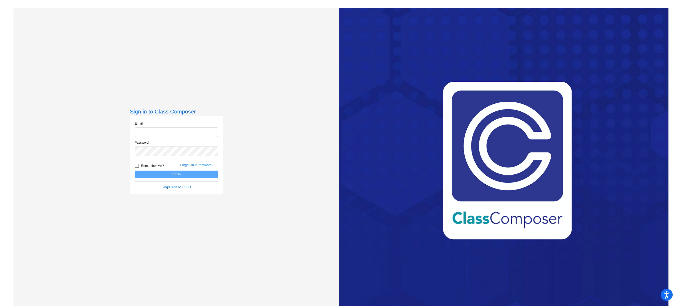
type input "[PERSON_NAME][EMAIL_ADDRESS][PERSON_NAME][DOMAIN_NAME]"
click at [166, 173] on button "Log In" at bounding box center [176, 175] width 83 height 8
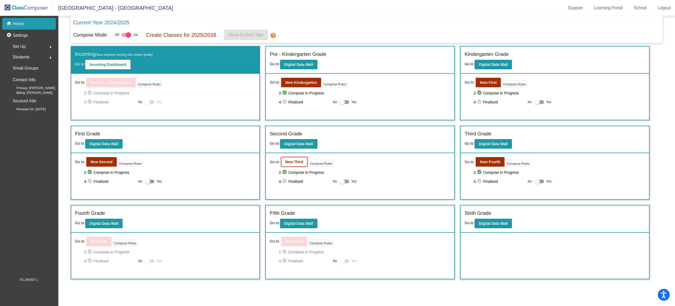
click at [298, 164] on b "New Third" at bounding box center [295, 162] width 18 height 4
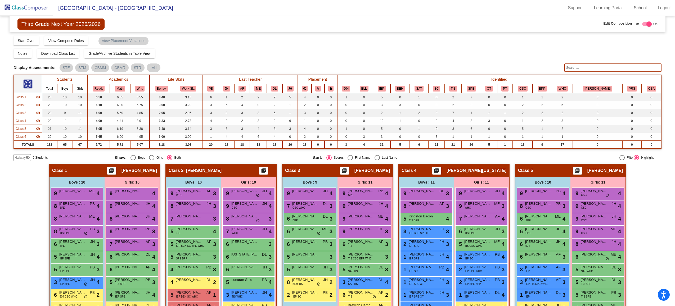
click at [24, 158] on span "Hallway" at bounding box center [20, 157] width 11 height 5
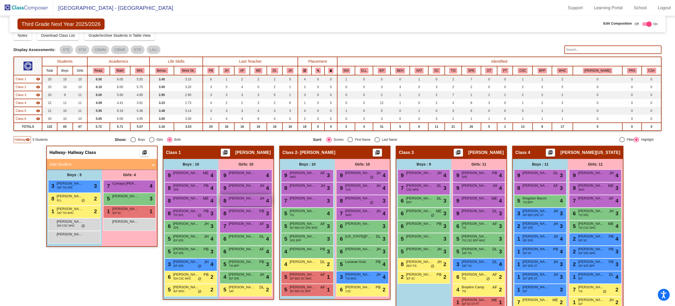
scroll to position [17, 0]
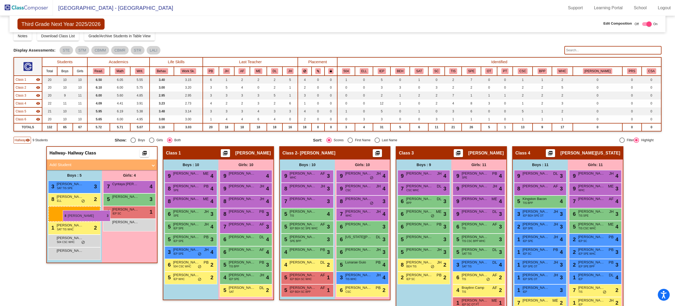
drag, startPoint x: 180, startPoint y: 213, endPoint x: 63, endPoint y: 211, distance: 116.8
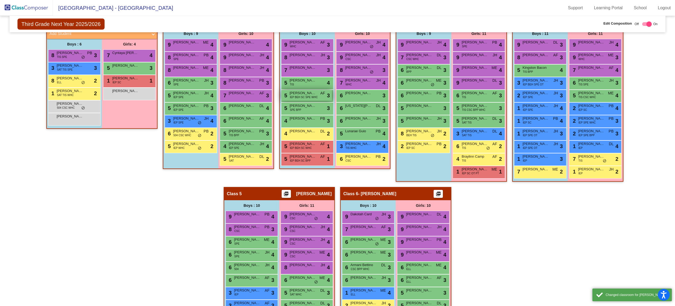
scroll to position [202, 0]
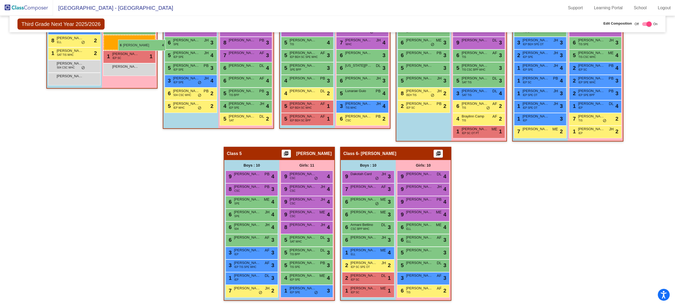
drag, startPoint x: 300, startPoint y: 232, endPoint x: 118, endPoint y: 41, distance: 263.2
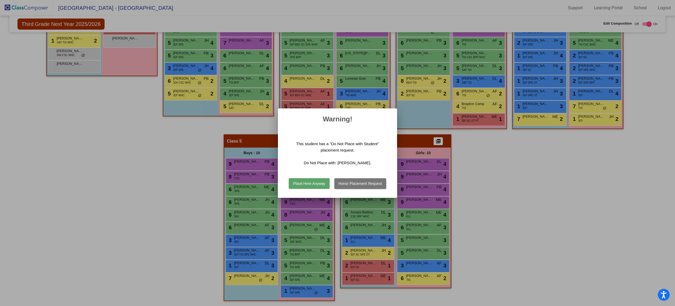
click at [308, 183] on button "Place Here Anyway" at bounding box center [309, 184] width 41 height 11
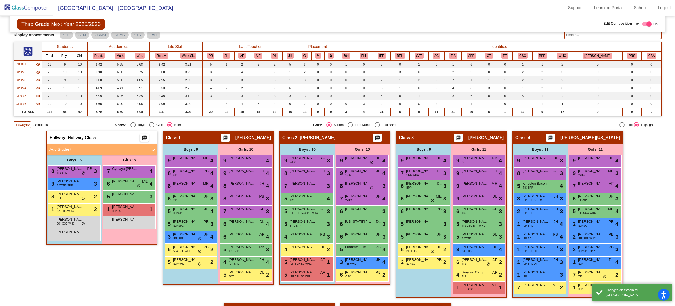
scroll to position [31, 0]
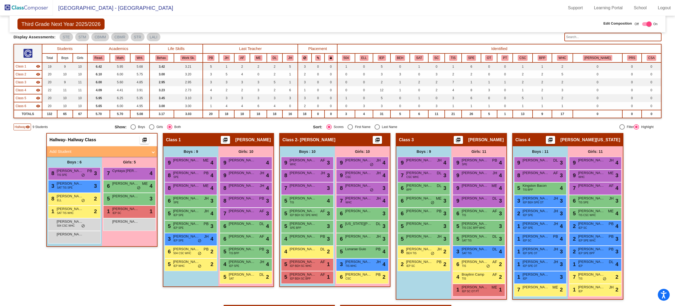
click at [23, 129] on span "Hallway" at bounding box center [20, 127] width 11 height 5
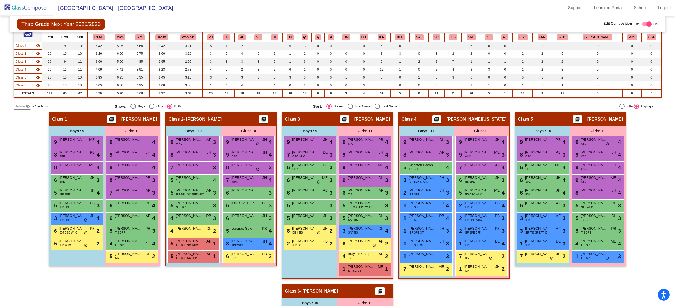
scroll to position [0, 0]
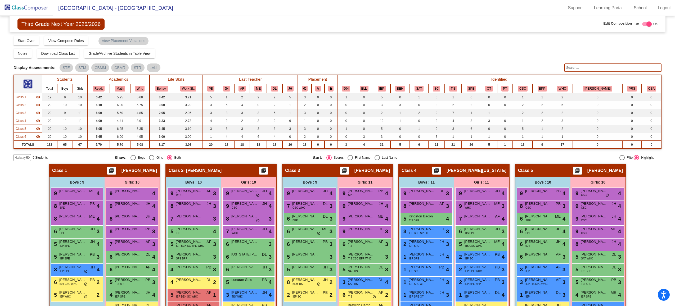
click at [37, 11] on img at bounding box center [26, 8] width 53 height 16
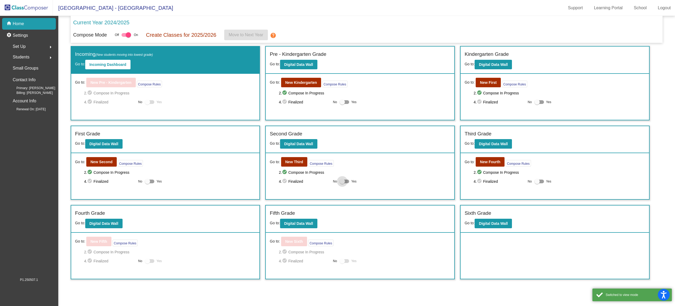
click at [342, 181] on div at bounding box center [342, 181] width 5 height 5
click at [342, 184] on input "Yes" at bounding box center [342, 184] width 0 height 0
checkbox input "true"
click at [537, 181] on div at bounding box center [537, 181] width 5 height 5
click at [537, 184] on input "Yes" at bounding box center [537, 184] width 0 height 0
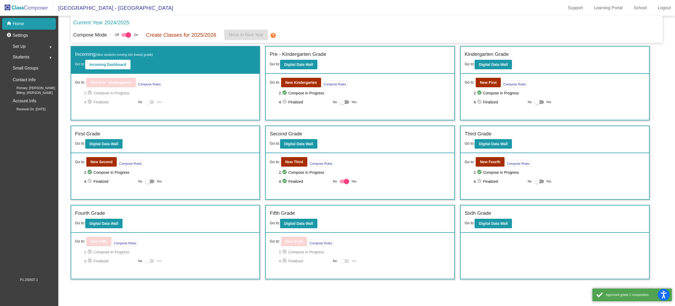
checkbox input "true"
click at [494, 82] on b "New First" at bounding box center [488, 83] width 17 height 4
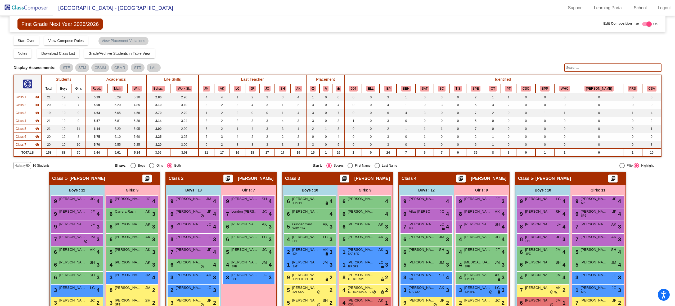
click at [33, 113] on div "Class 3 visibility" at bounding box center [28, 113] width 24 height 5
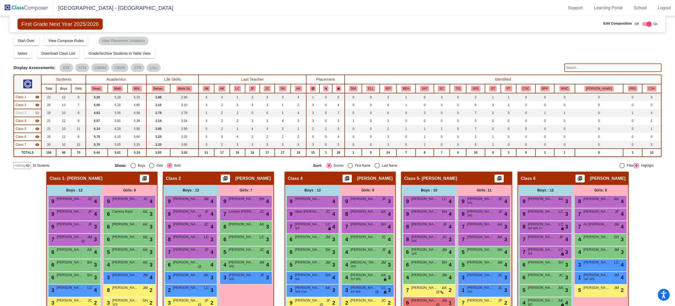
click at [33, 113] on div "Class 3 visibility_off" at bounding box center [28, 113] width 24 height 5
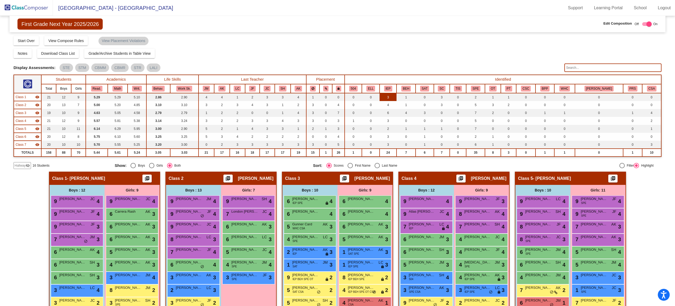
click at [397, 99] on td "3" at bounding box center [388, 97] width 17 height 8
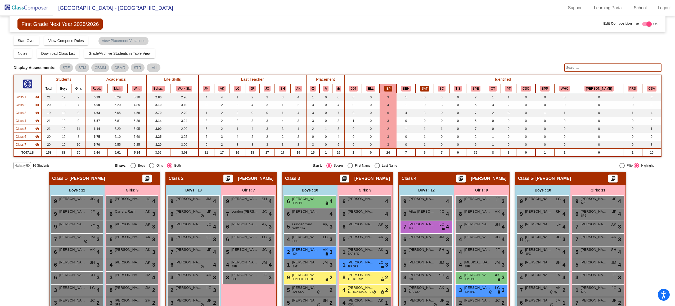
click at [429, 88] on button "SAT" at bounding box center [424, 89] width 9 height 6
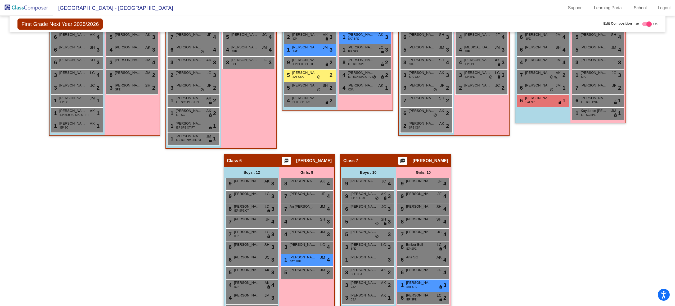
scroll to position [248, 0]
